Goal: Information Seeking & Learning: Learn about a topic

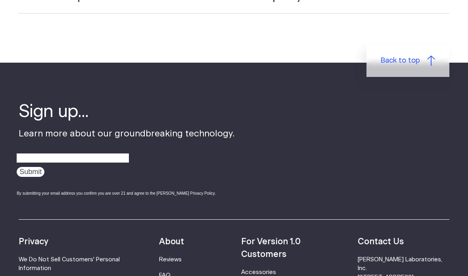
scroll to position [2412, 0]
click at [170, 272] on link "FAQ" at bounding box center [164, 275] width 11 height 6
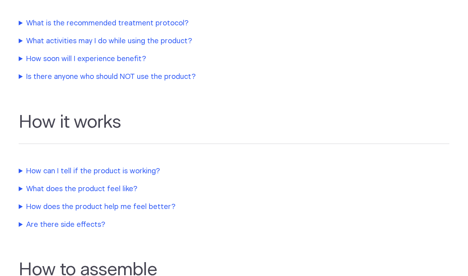
click at [148, 170] on summary "How can I tell if the product is working?" at bounding box center [185, 171] width 333 height 11
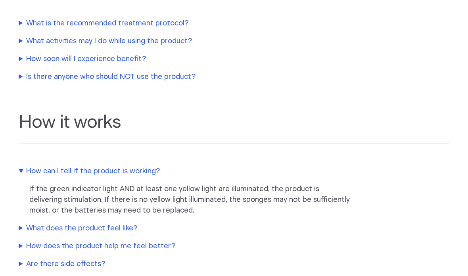
click at [150, 174] on summary "How can I tell if the product is working?" at bounding box center [185, 171] width 333 height 11
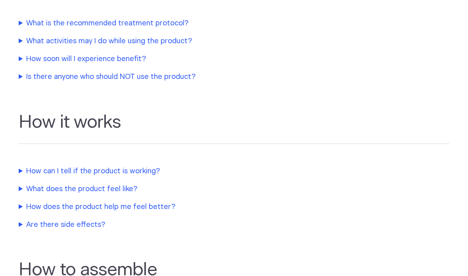
click at [154, 208] on summary "How does the product help me feel better?" at bounding box center [185, 207] width 333 height 11
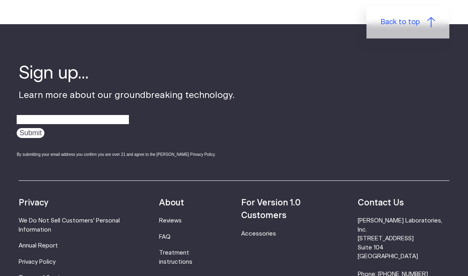
scroll to position [959, 0]
click at [187, 256] on link "Treatment instructions" at bounding box center [175, 257] width 33 height 15
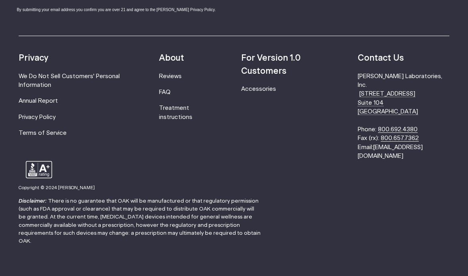
scroll to position [2361, 0]
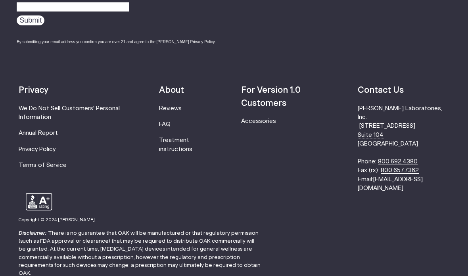
click at [180, 88] on strong "About" at bounding box center [171, 90] width 25 height 8
click at [184, 92] on strong "About" at bounding box center [171, 90] width 25 height 8
click at [184, 87] on strong "About" at bounding box center [171, 90] width 25 height 8
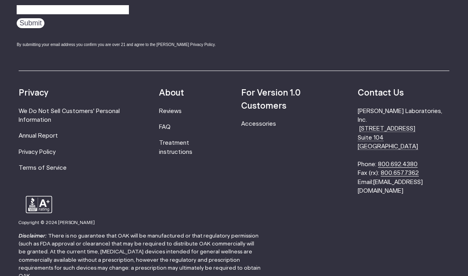
click at [183, 118] on ul "About Reviews FAQ Treatment instructions" at bounding box center [185, 141] width 53 height 109
click at [181, 111] on link "Reviews" at bounding box center [170, 111] width 23 height 6
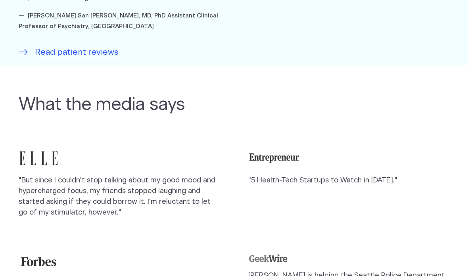
scroll to position [627, 0]
